Goal: Transaction & Acquisition: Purchase product/service

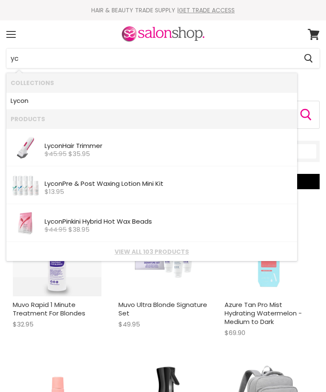
type input "y"
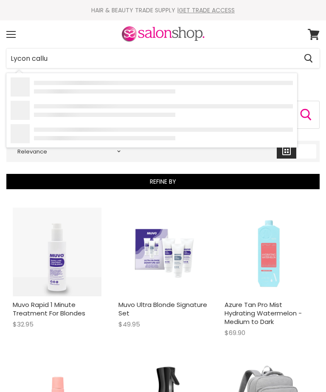
type input "Lycon callus"
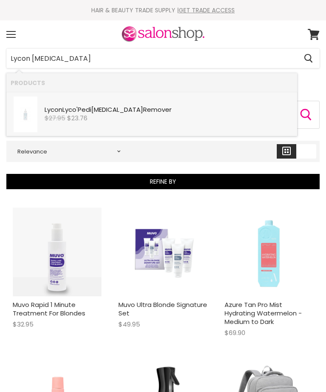
click at [112, 116] on div "$27.95 $23.76" at bounding box center [169, 118] width 249 height 7
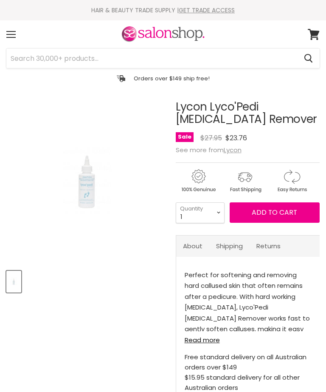
click at [288, 209] on span "Add to cart" at bounding box center [274, 212] width 45 height 10
click at [269, 211] on span "Add to cart" at bounding box center [274, 212] width 45 height 10
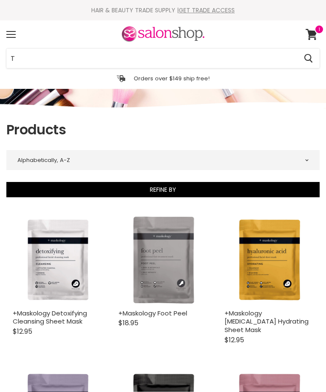
select select "title-ascending"
type input "Tint"
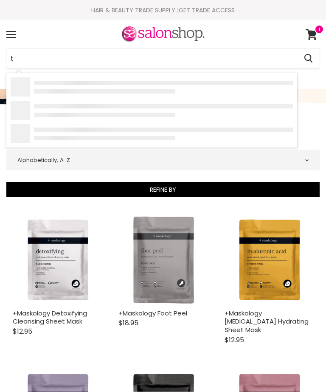
type input "ti"
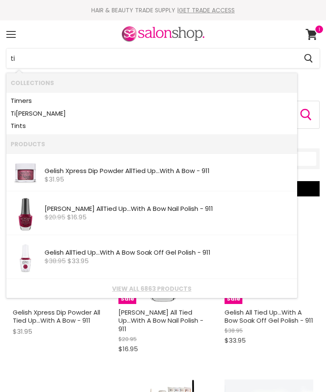
click at [24, 123] on link "Ti nts" at bounding box center [152, 125] width 283 height 13
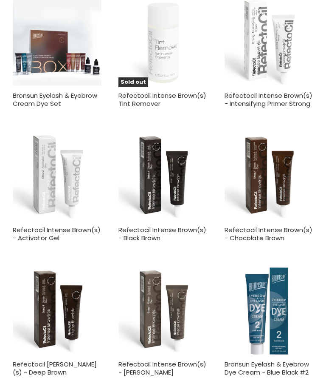
scroll to position [645, 0]
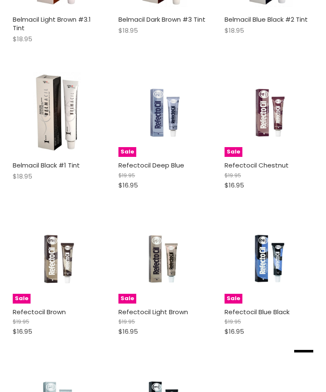
scroll to position [3102, 0]
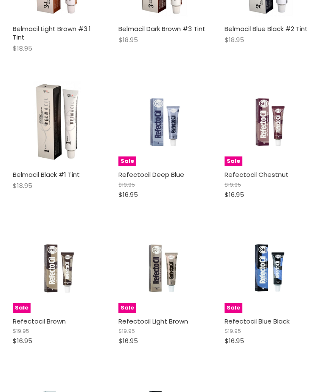
click at [266, 266] on img "Main content" at bounding box center [269, 267] width 59 height 89
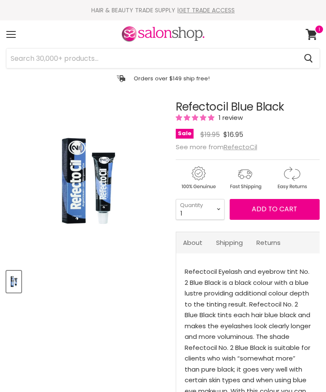
select select "Sort dropdown"
click at [277, 209] on span "Add to cart" at bounding box center [274, 209] width 45 height 10
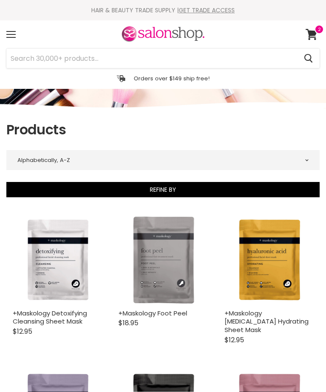
select select "title-ascending"
click at [36, 58] on input "Search" at bounding box center [151, 58] width 291 height 20
click at [42, 56] on input "Search" at bounding box center [151, 58] width 291 height 20
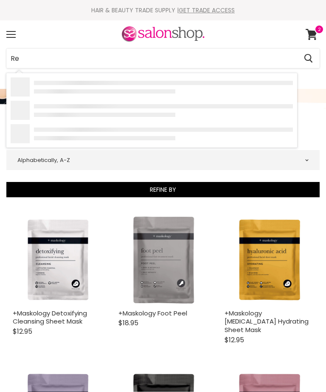
type input "Ref"
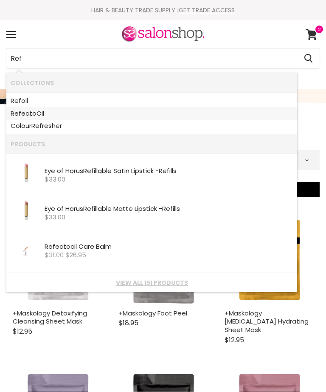
click at [41, 108] on link "Ref ectoCil" at bounding box center [152, 113] width 283 height 13
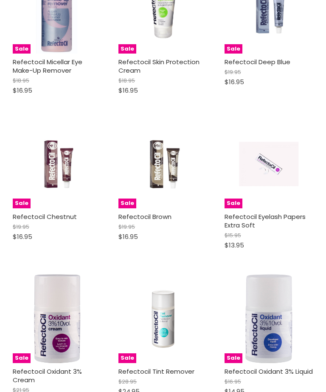
scroll to position [1834, 0]
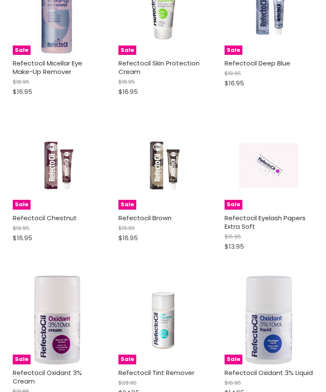
click at [159, 170] on img "Main content" at bounding box center [162, 165] width 59 height 89
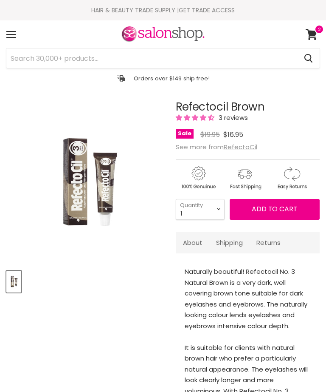
select select "Sort dropdown"
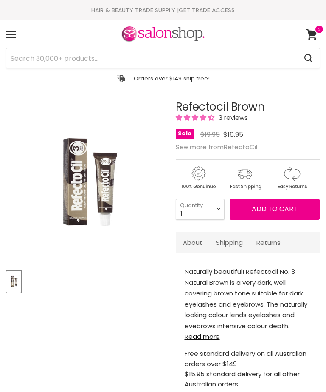
click at [274, 211] on span "Add to cart" at bounding box center [274, 209] width 45 height 10
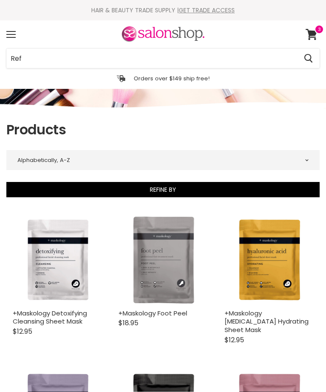
select select "title-ascending"
type input "Refl"
type input "e"
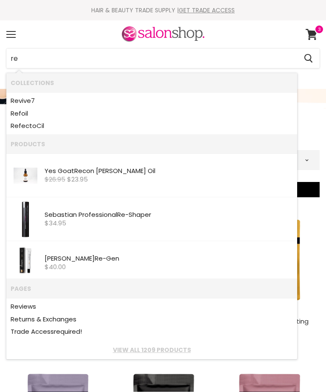
type input "ref"
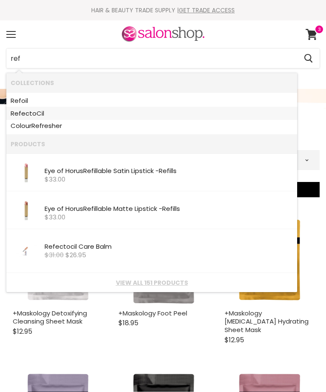
click at [41, 110] on link "Ref ectoCil" at bounding box center [152, 113] width 283 height 13
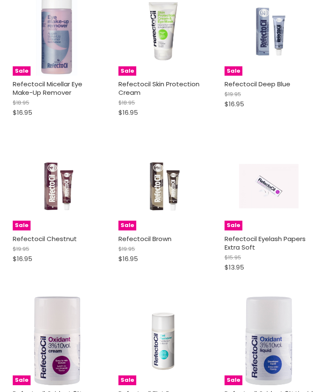
scroll to position [1814, 0]
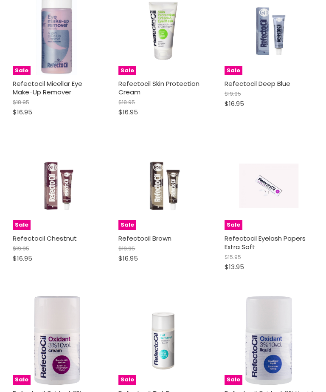
click at [319, 316] on div "Sale Refectocil Oxidant 3% Liquid $16.95 $14.95 RefectoCil Quick shop Add to ca…" at bounding box center [269, 364] width 102 height 150
click at [164, 173] on img "Main content" at bounding box center [162, 185] width 59 height 89
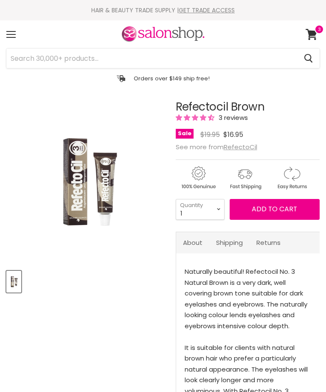
select select "Sort dropdown"
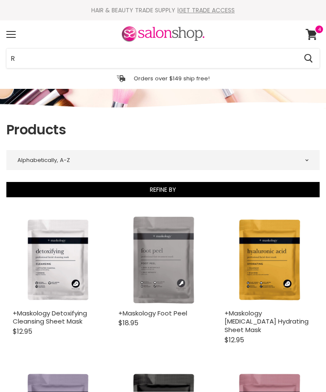
select select "title-ascending"
type input "Ref"
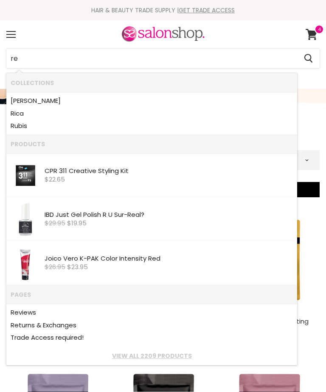
type input "ref"
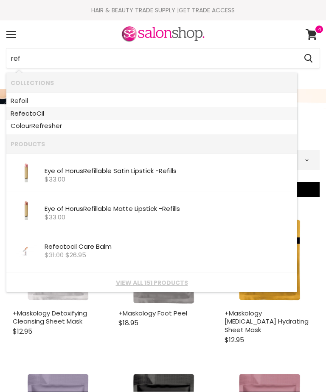
click at [42, 110] on link "Ref ectoCil" at bounding box center [152, 113] width 283 height 13
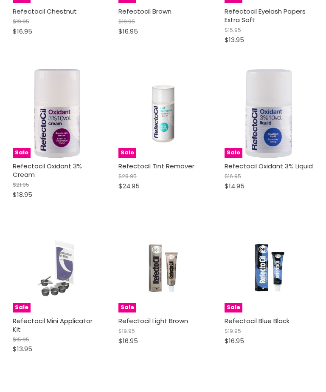
scroll to position [2156, 0]
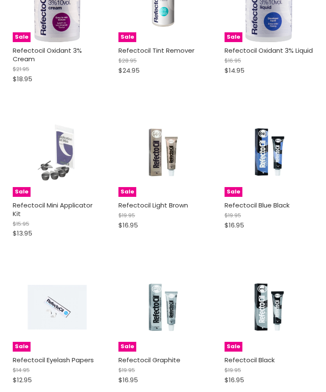
click at [269, 289] on img "Main content" at bounding box center [269, 307] width 59 height 89
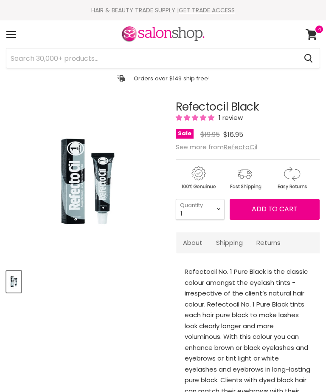
select select "Sort dropdown"
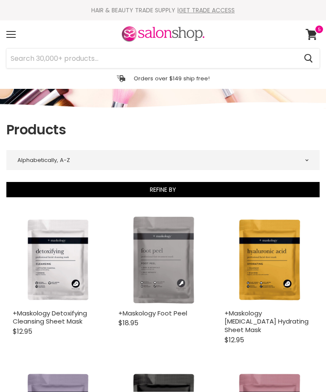
select select "title-ascending"
type input "Ref"
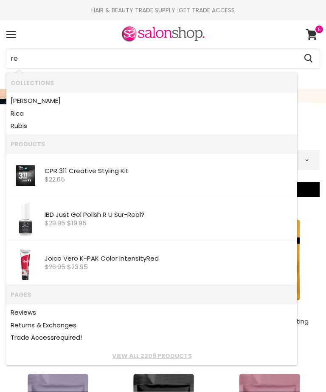
type input "ref"
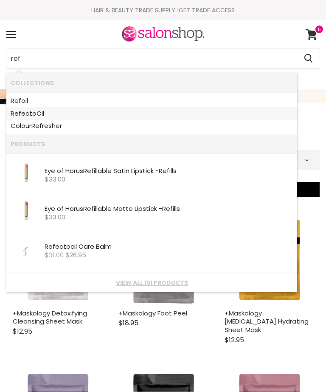
click at [43, 110] on link "Ref ectoCil" at bounding box center [152, 113] width 283 height 13
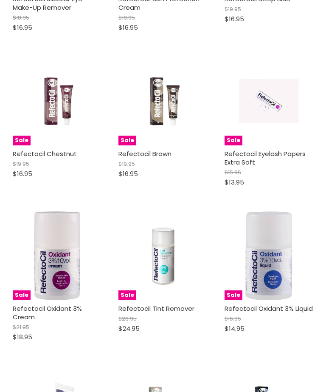
scroll to position [1917, 0]
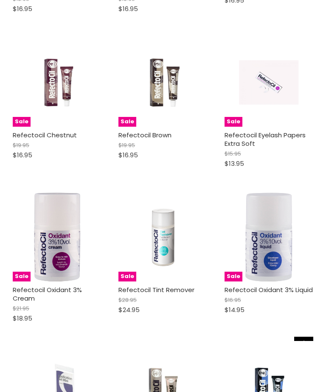
click at [58, 228] on img "Main content" at bounding box center [57, 236] width 59 height 89
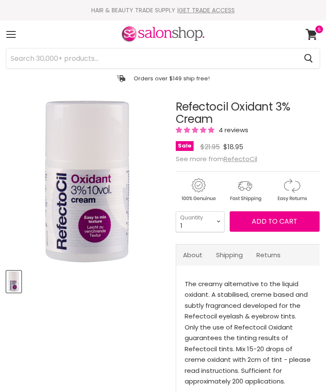
select select "Sort dropdown"
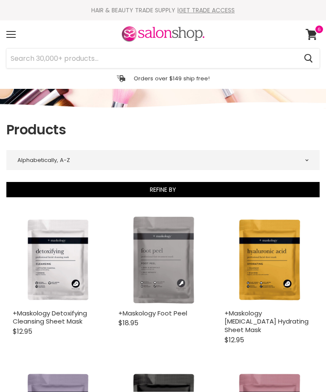
select select "title-ascending"
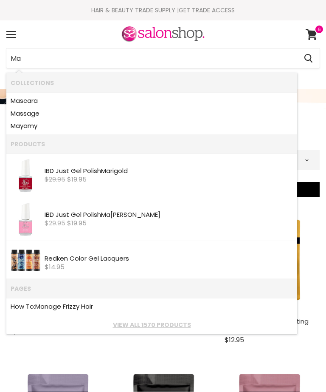
type input "Man"
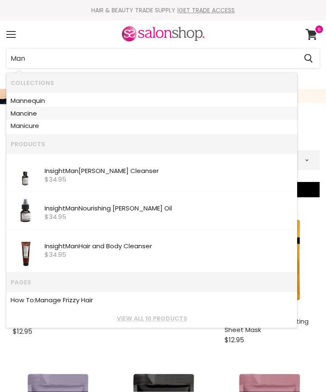
click at [33, 112] on link "Man cine" at bounding box center [152, 113] width 283 height 13
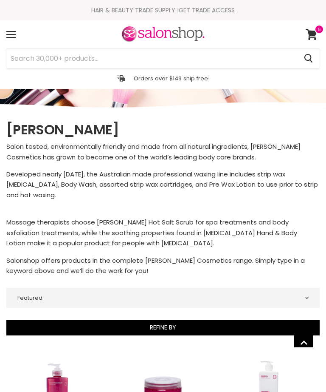
select select "manual"
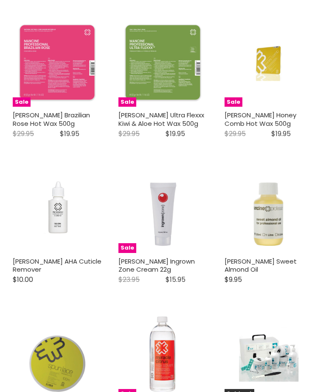
scroll to position [2198, 0]
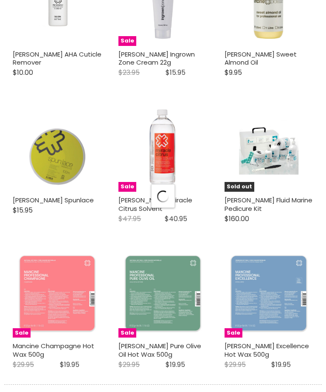
scroll to position [2435, 0]
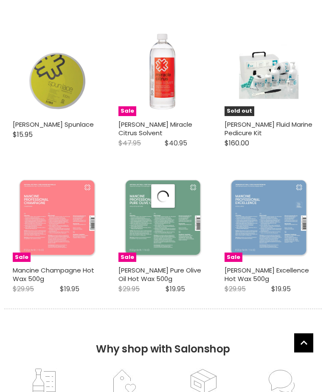
select select "manual"
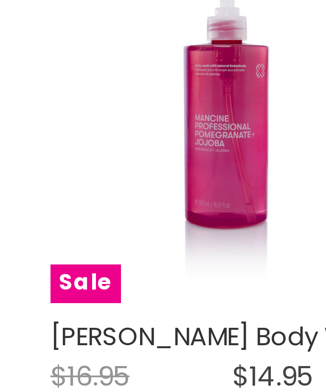
scroll to position [347, 186]
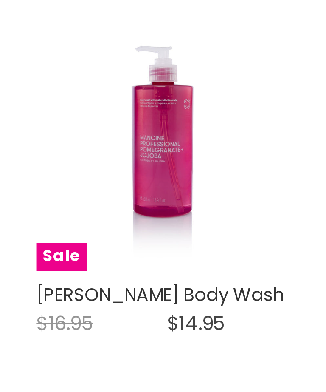
click at [225, 61] on img "Main content" at bounding box center [269, 50] width 89 height 67
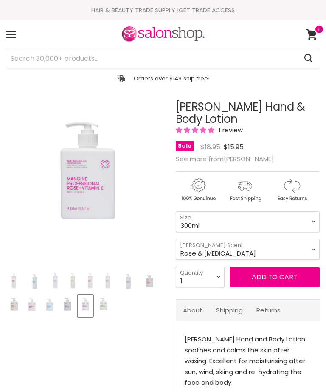
select select "Sort dropdown"
select select "Coconut & Vanilla"
click at [73, 277] on img "Product thumbnails" at bounding box center [72, 281] width 13 height 20
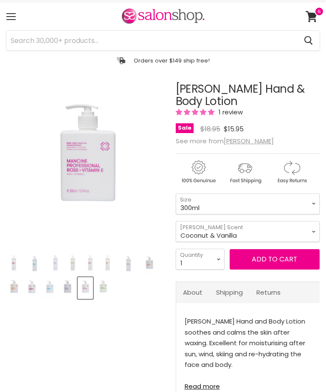
click at [34, 260] on img "Product thumbnails" at bounding box center [35, 263] width 20 height 15
click at [33, 261] on img "Product thumbnails" at bounding box center [35, 263] width 20 height 15
click at [36, 256] on img "Product thumbnails" at bounding box center [35, 263] width 20 height 15
click at [38, 253] on button "Product thumbnails" at bounding box center [35, 264] width 22 height 22
click at [40, 258] on img "Product thumbnails" at bounding box center [35, 263] width 20 height 15
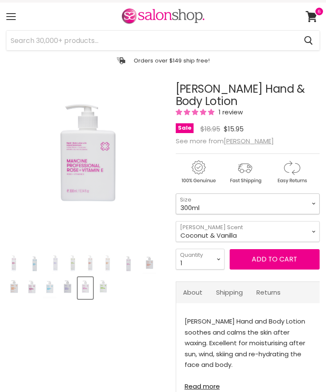
click at [314, 203] on select "300ml 1 Litre" at bounding box center [248, 203] width 144 height 21
select select "1 Litre"
click at [317, 232] on select "Rose & Vitamin E Mango & Rosehip Kiwi & Aloe Vera Tangerine & Orange Pomegranat…" at bounding box center [248, 231] width 144 height 21
click at [220, 259] on select "1 2 3 4 5 6 7 8 9 10+" at bounding box center [200, 259] width 49 height 21
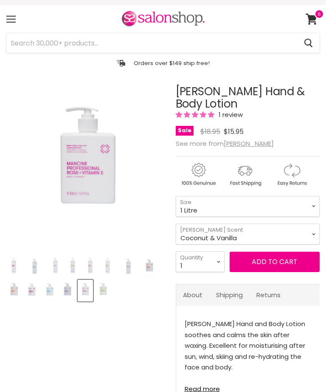
scroll to position [16, 0]
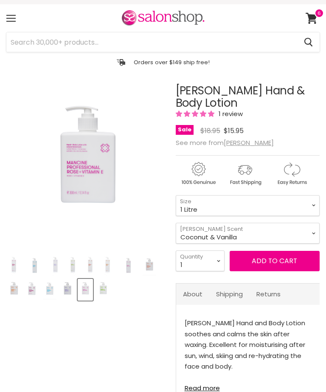
click at [282, 262] on span "Add to cart" at bounding box center [274, 261] width 45 height 10
click at [274, 259] on span "Add to cart" at bounding box center [274, 261] width 45 height 10
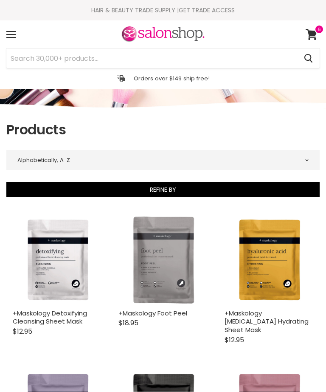
select select "title-ascending"
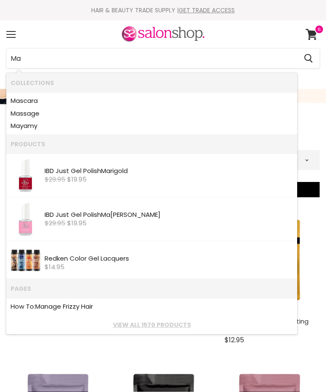
type input "Man"
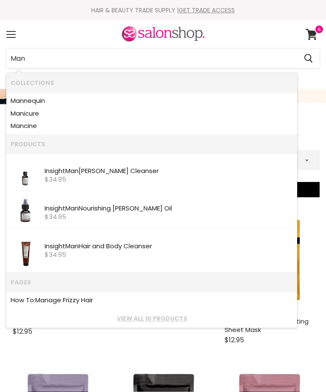
click at [36, 124] on link "Man cine" at bounding box center [152, 125] width 283 height 13
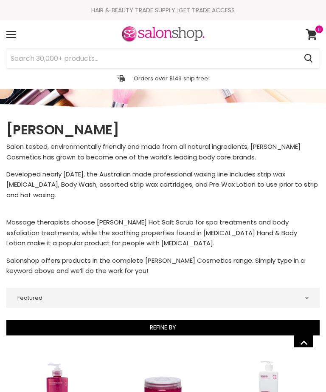
select select "manual"
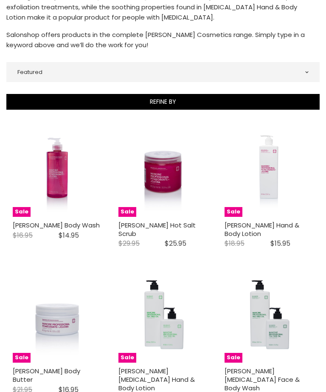
scroll to position [189, 0]
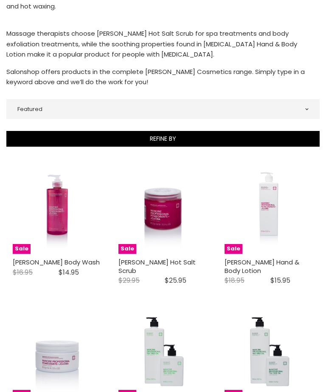
click at [271, 209] on img "Main content" at bounding box center [269, 209] width 89 height 67
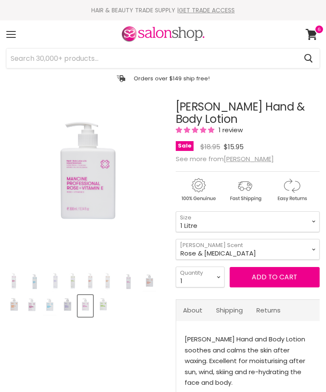
select select "1 Litre"
select select "Sort dropdown"
click at [314, 249] on select "Rose & Vitamin E Mango & Rosehip Kiwi & Aloe Vera Tangerine & Orange Pomegranat…" at bounding box center [248, 249] width 144 height 21
click at [312, 250] on select "Rose & Vitamin E Mango & Rosehip Kiwi & Aloe Vera Tangerine & Orange Pomegranat…" at bounding box center [248, 249] width 144 height 21
select select "Coconut & Vanilla"
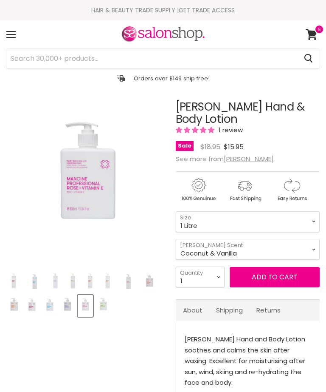
click at [34, 288] on img "Product thumbnails" at bounding box center [35, 281] width 20 height 15
click at [36, 280] on img "Product thumbnails" at bounding box center [35, 281] width 20 height 15
click at [41, 284] on img "Product thumbnails" at bounding box center [35, 281] width 20 height 15
click at [37, 281] on img "Product thumbnails" at bounding box center [35, 281] width 20 height 15
click at [77, 282] on img "Product thumbnails" at bounding box center [72, 281] width 13 height 20
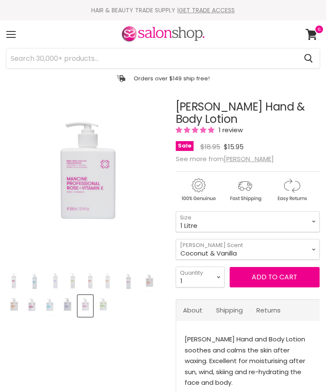
click at [79, 284] on img "Product thumbnails" at bounding box center [72, 281] width 13 height 20
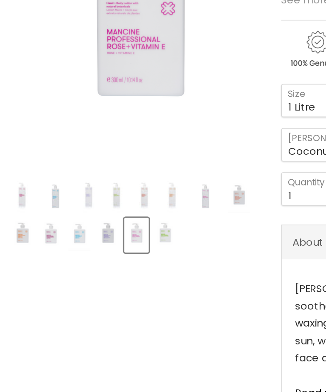
scroll to position [108, 0]
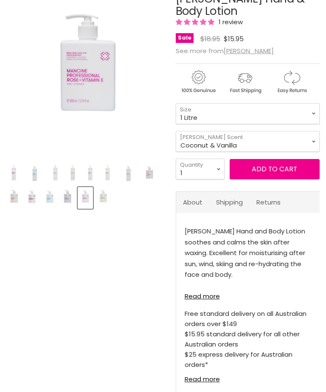
click at [56, 192] on img "Product thumbnails" at bounding box center [50, 198] width 14 height 20
click at [284, 111] on select "300ml 1 Litre" at bounding box center [248, 113] width 144 height 21
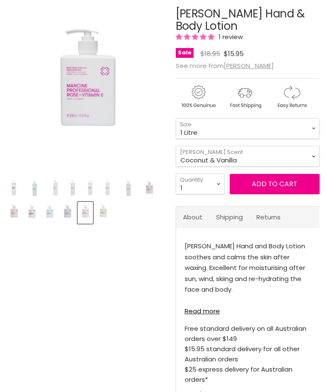
scroll to position [89, 0]
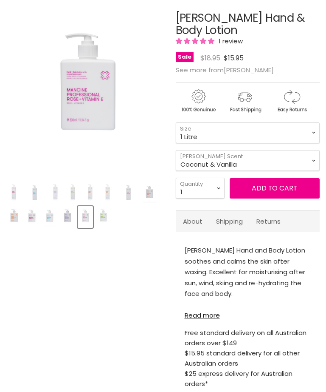
click at [104, 215] on img "Product thumbnails" at bounding box center [103, 217] width 14 height 20
click at [105, 215] on img "Product thumbnails" at bounding box center [103, 217] width 14 height 20
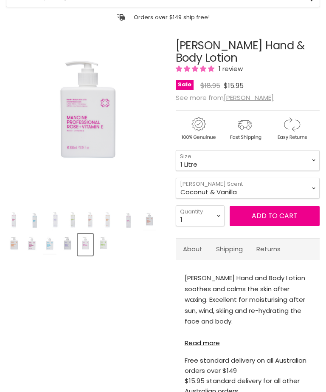
scroll to position [59, 0]
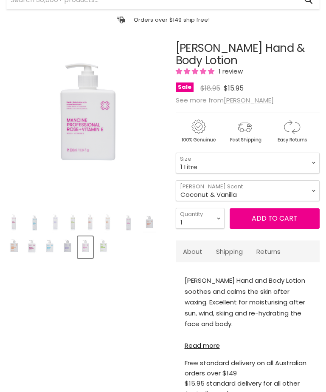
click at [57, 220] on img "Product thumbnails" at bounding box center [55, 223] width 13 height 20
click at [32, 226] on img "Product thumbnails" at bounding box center [35, 222] width 20 height 15
click at [31, 226] on img "Product thumbnails" at bounding box center [35, 222] width 20 height 15
click at [31, 223] on img "Product thumbnails" at bounding box center [35, 222] width 20 height 15
click at [33, 220] on img "Product thumbnails" at bounding box center [35, 222] width 20 height 15
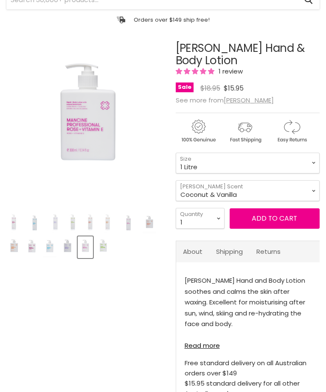
click at [31, 220] on img "Product thumbnails" at bounding box center [35, 222] width 20 height 15
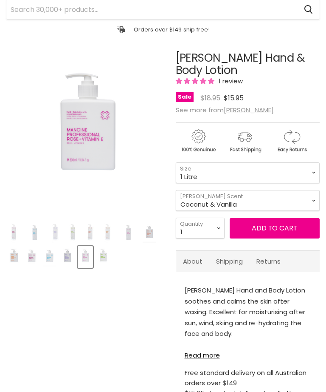
scroll to position [45, 0]
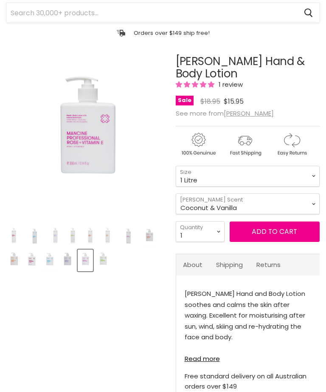
click at [277, 232] on span "Add to cart" at bounding box center [274, 231] width 45 height 10
click at [273, 230] on span "Add to cart" at bounding box center [274, 231] width 45 height 10
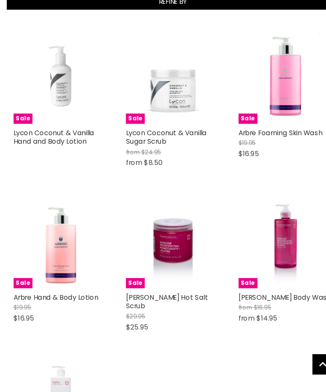
scroll to position [186, 0]
